Goal: Task Accomplishment & Management: Manage account settings

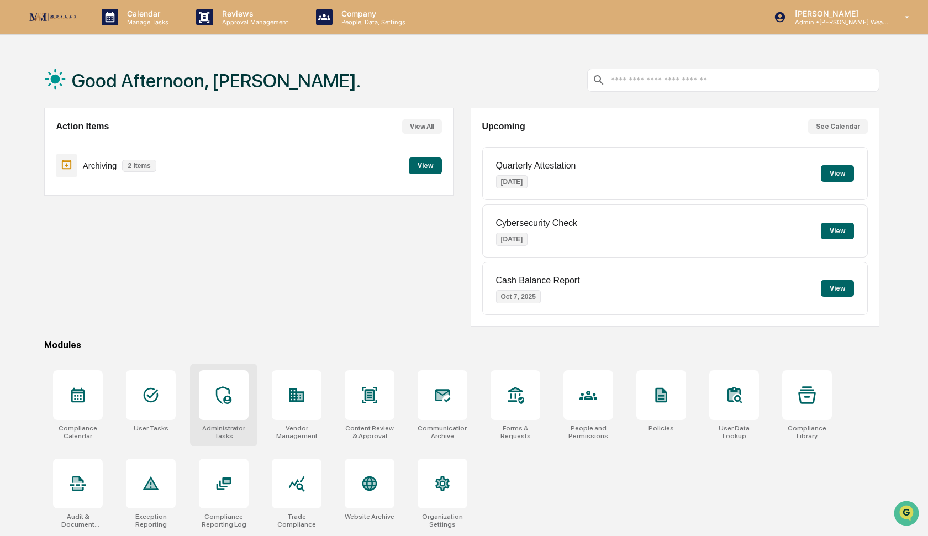
click at [235, 382] on div at bounding box center [224, 395] width 50 height 50
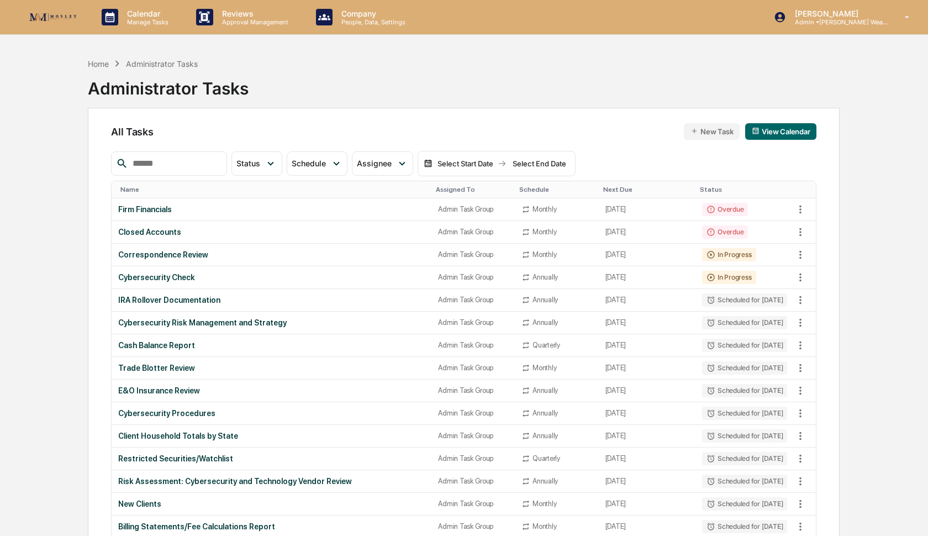
click at [184, 165] on input "text" at bounding box center [175, 163] width 94 height 14
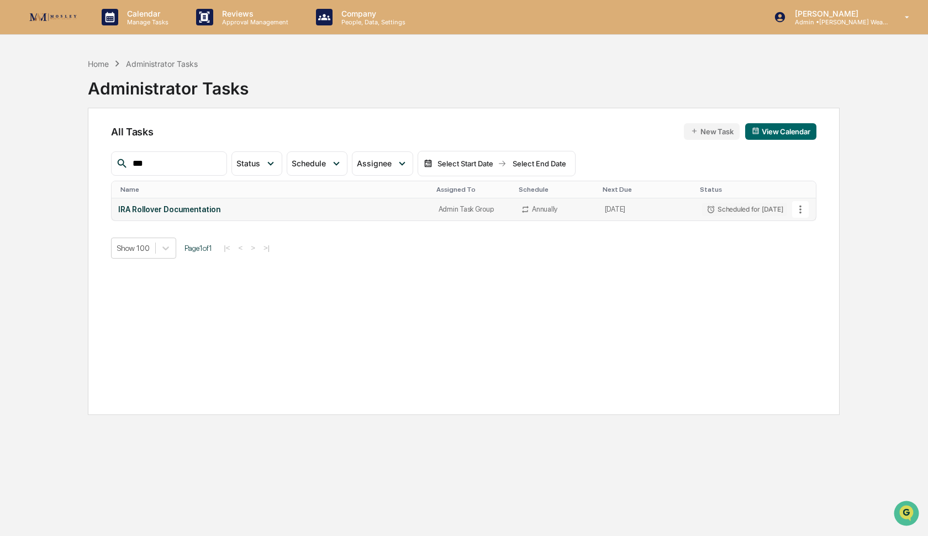
type input "***"
click at [798, 209] on icon at bounding box center [800, 209] width 12 height 12
click at [807, 268] on img at bounding box center [806, 269] width 9 height 9
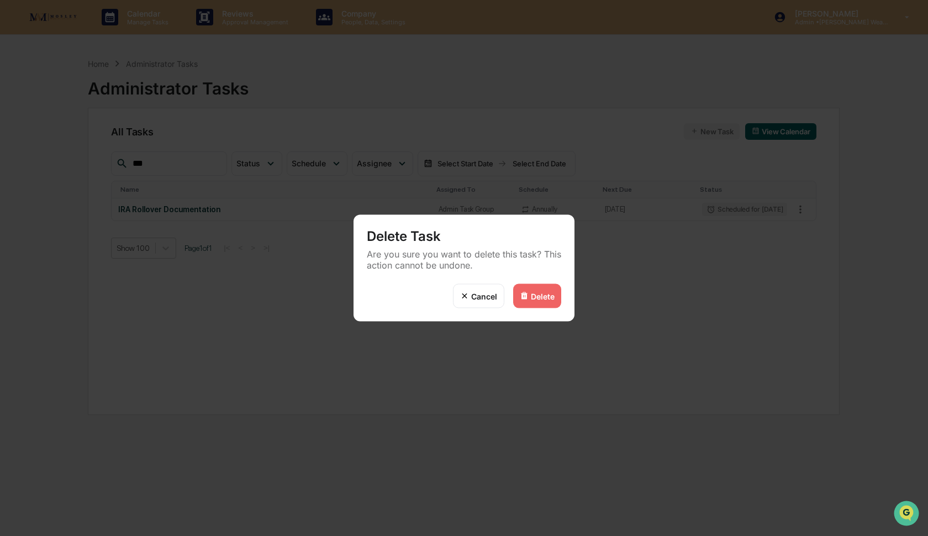
click at [538, 299] on div "Delete" at bounding box center [543, 295] width 24 height 9
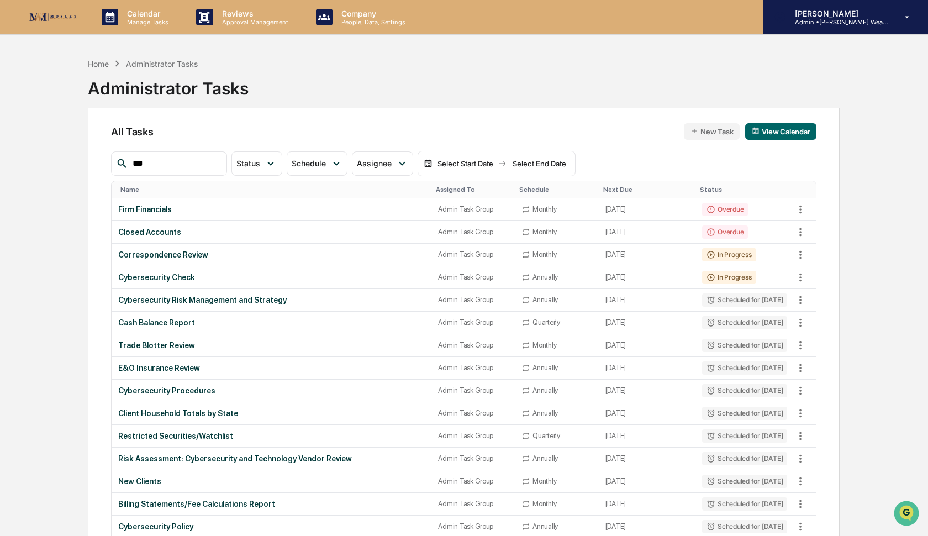
click at [855, 22] on p "Admin • Mosley Wealth" at bounding box center [837, 22] width 103 height 8
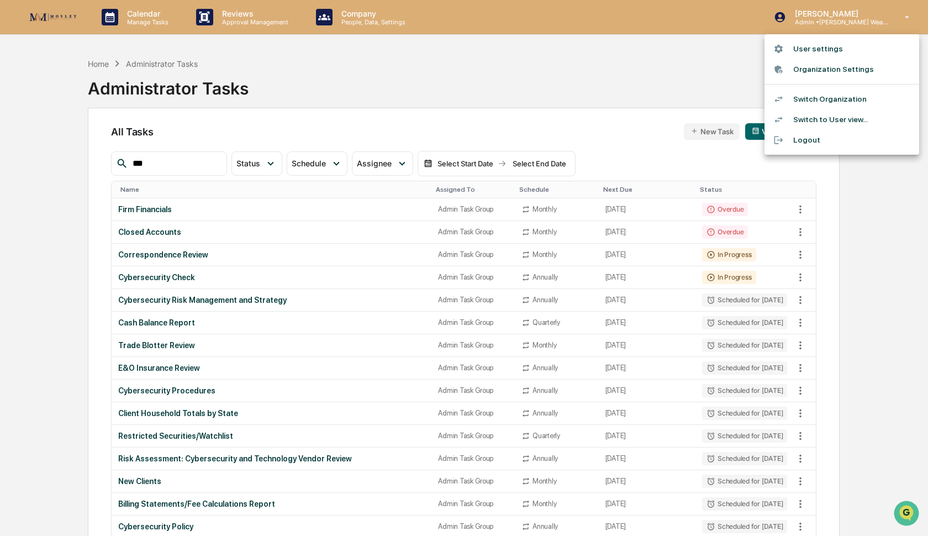
click at [840, 96] on li "Switch Organization" at bounding box center [841, 99] width 155 height 20
